Goal: Task Accomplishment & Management: Use online tool/utility

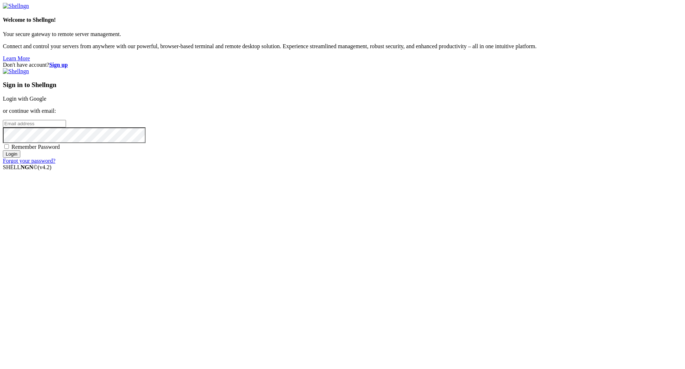
type input "[PERSON_NAME][EMAIL_ADDRESS][DOMAIN_NAME]"
click at [294, 75] on div "Don't have account? Sign up Sign in to Shellngn Login with Google or continue w…" at bounding box center [343, 113] width 680 height 102
click at [329, 62] on div "Don't have account? Sign up Sign in to Shellngn Login with Google or continue w…" at bounding box center [343, 113] width 680 height 102
click at [20, 158] on input "Login" at bounding box center [11, 153] width 17 height 7
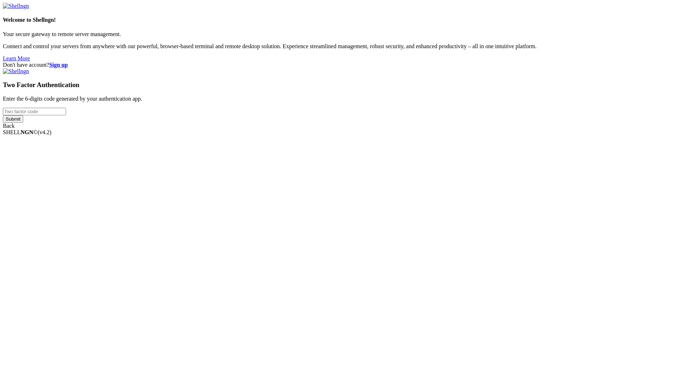
click at [341, 129] on div "Don't have account? Sign up Two Factor Authentication Enter the 6-digits code g…" at bounding box center [343, 95] width 680 height 67
click at [411, 129] on div "Two Factor Authentication Enter the 6-digits code generated by your authenticat…" at bounding box center [343, 98] width 680 height 61
click at [66, 115] on input "number" at bounding box center [34, 111] width 63 height 7
type input "583492"
click at [23, 123] on input "Submit" at bounding box center [13, 118] width 20 height 7
